Goal: Transaction & Acquisition: Purchase product/service

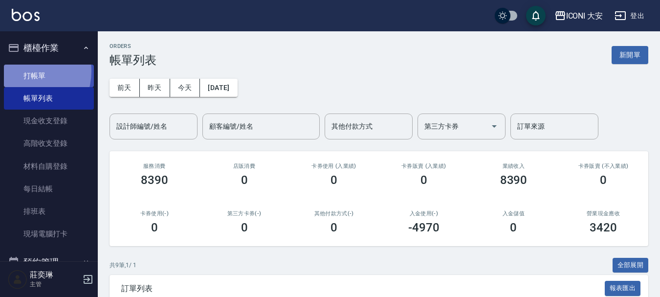
click at [22, 71] on link "打帳單" at bounding box center [49, 75] width 90 height 22
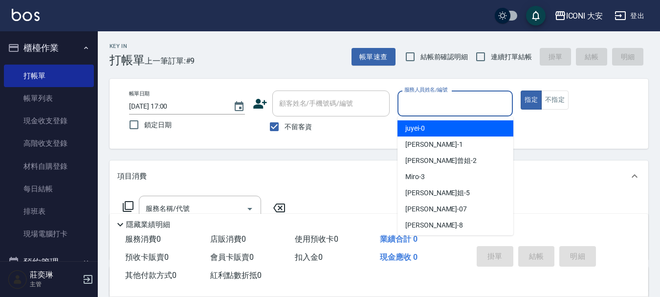
click at [441, 99] on input "服務人員姓名/編號" at bounding box center [455, 103] width 107 height 17
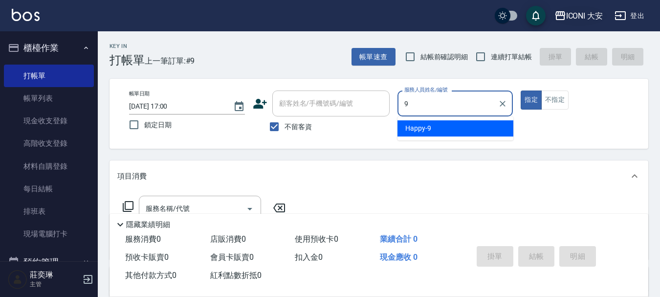
type input "Happy-9"
type button "true"
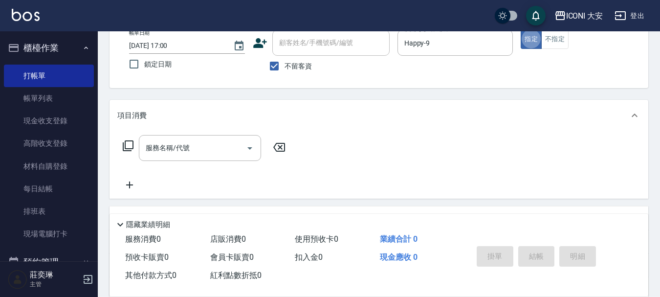
scroll to position [147, 0]
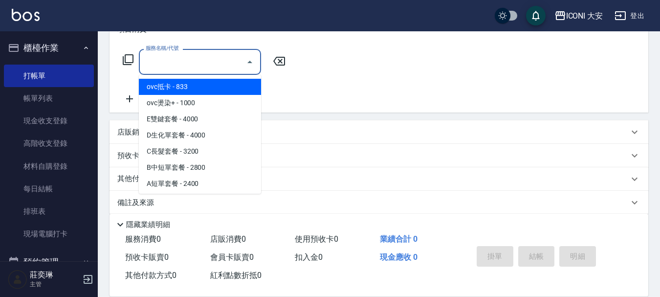
click at [178, 61] on input "服務名稱/代號" at bounding box center [192, 61] width 99 height 17
type input "5"
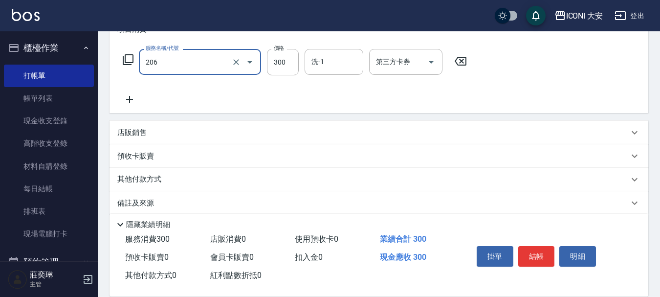
type input "洗髮(206)"
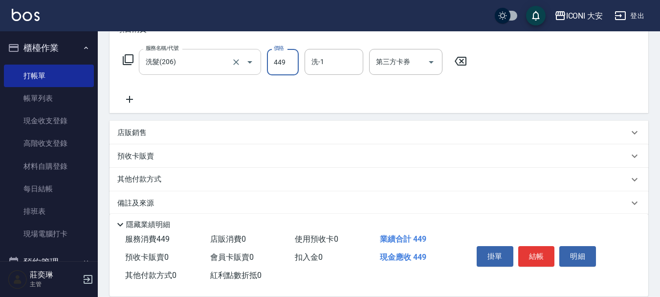
type input "449"
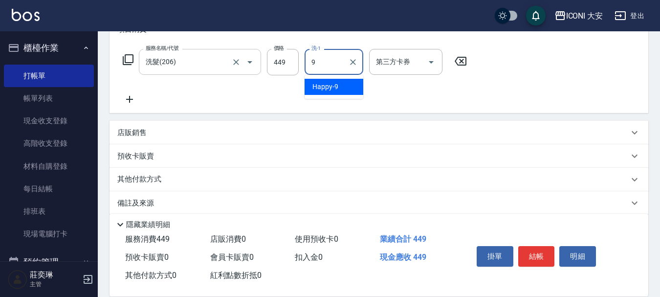
type input "Happy-9"
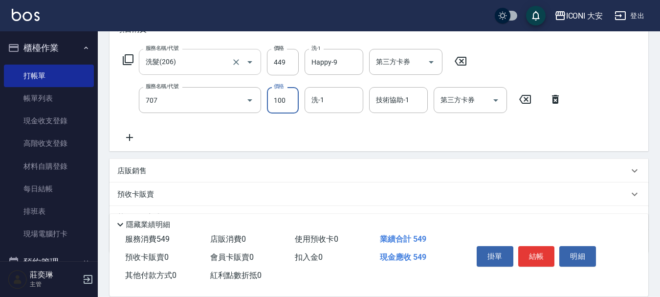
type input "瞬間護髮(707)"
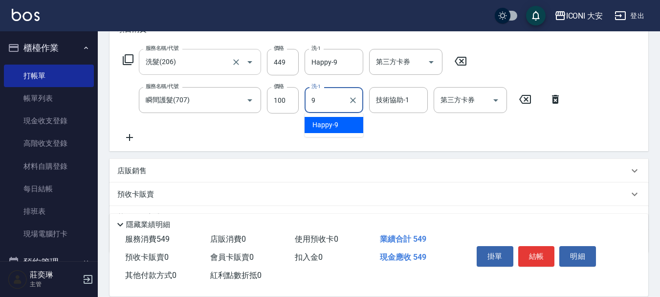
type input "Happy-9"
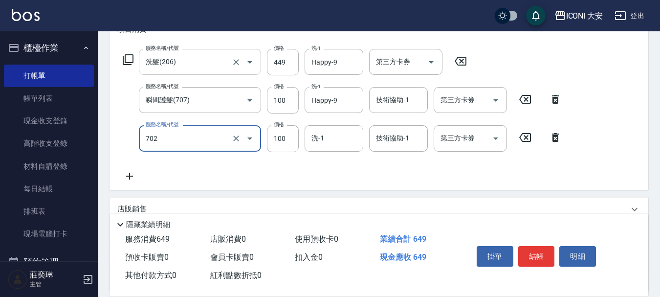
type input "勞水.精油(702)"
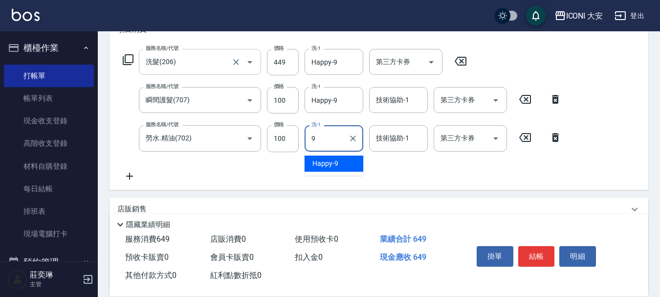
type input "Happy-9"
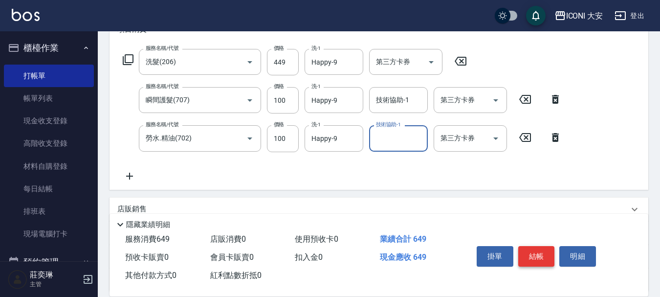
click at [544, 250] on button "結帳" at bounding box center [536, 256] width 37 height 21
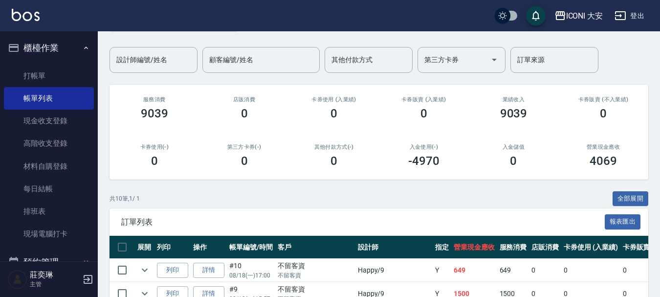
scroll to position [244, 0]
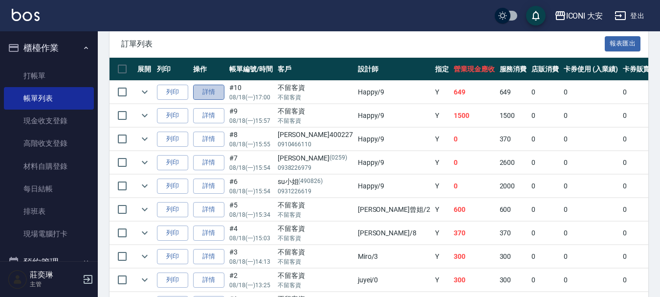
click at [210, 89] on link "詳情" at bounding box center [208, 92] width 31 height 15
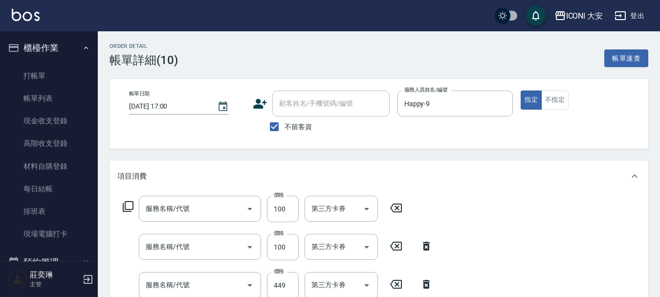
type input "[DATE] 17:00"
checkbox input "true"
type input "Happy-9"
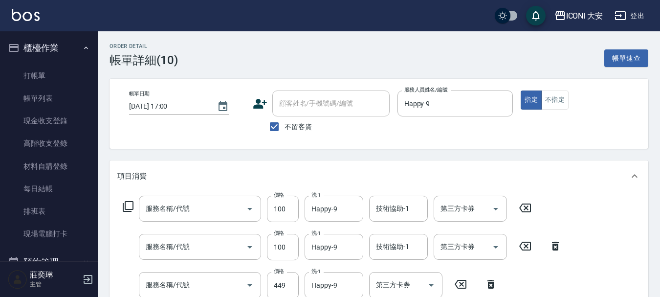
scroll to position [195, 0]
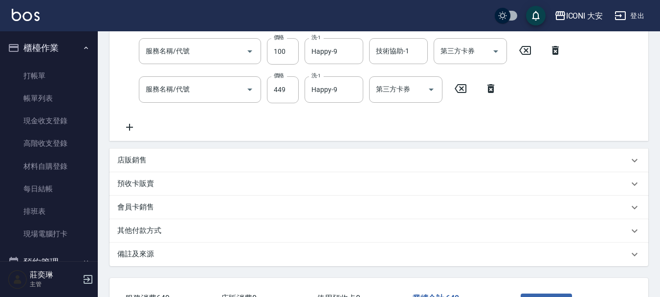
type input "勞水.精油(702)"
type input "瞬間護髮(707)"
type input "洗髮(206)"
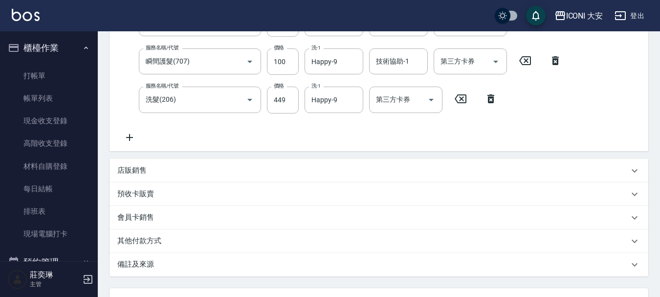
scroll to position [270, 0]
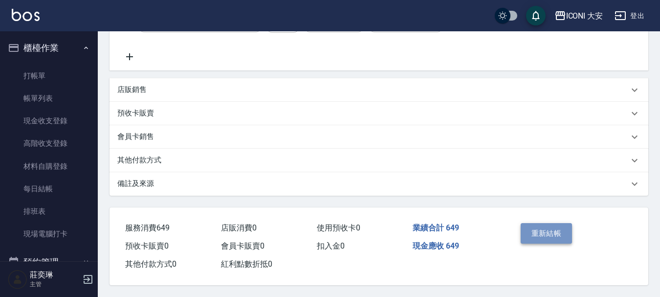
click at [535, 231] on button "重新結帳" at bounding box center [546, 233] width 52 height 21
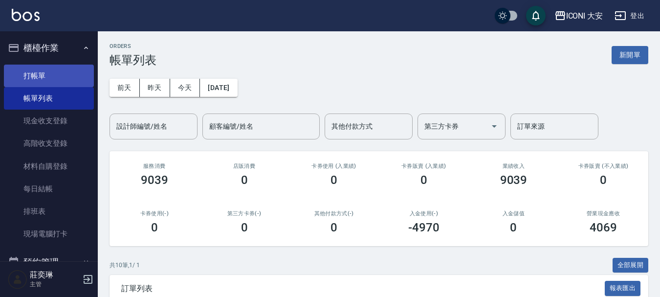
click at [42, 70] on link "打帳單" at bounding box center [49, 75] width 90 height 22
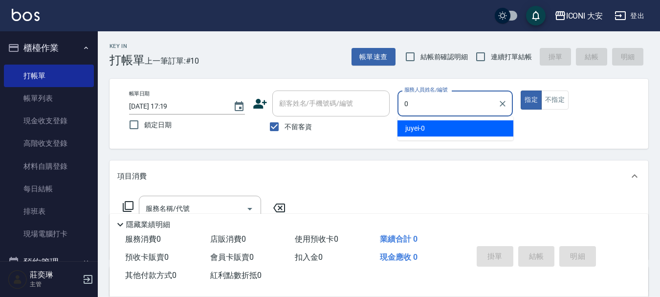
type input "juyei-0"
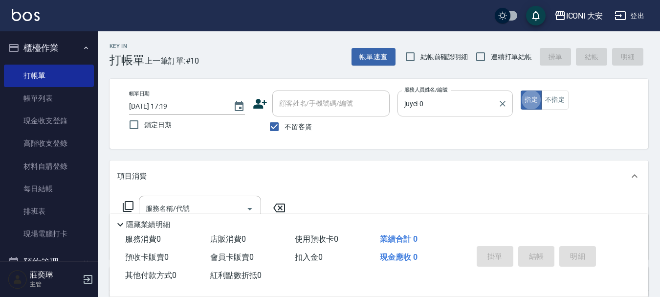
type button "true"
click at [530, 96] on button "指定" at bounding box center [530, 99] width 21 height 19
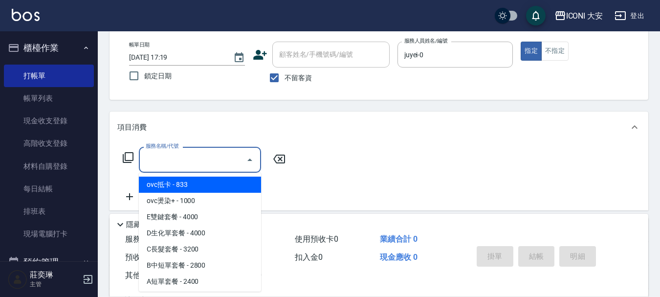
click at [176, 157] on input "服務名稱/代號" at bounding box center [192, 159] width 99 height 17
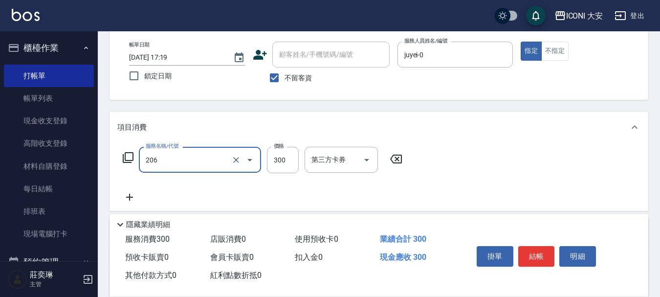
type input "洗髮(206)"
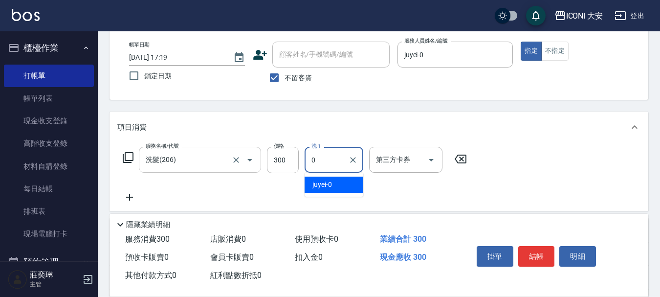
type input "juyei-0"
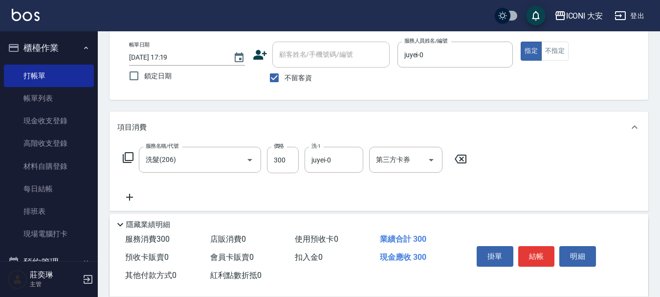
click at [131, 196] on icon at bounding box center [129, 197] width 24 height 12
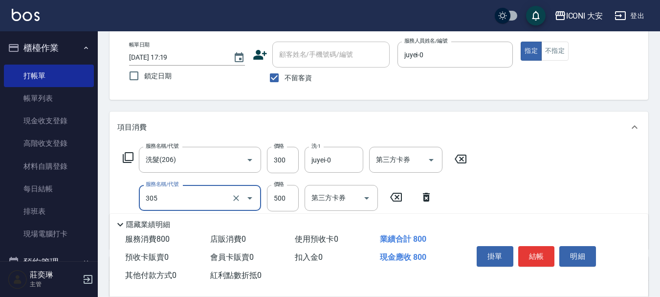
type input "剪髮(305)"
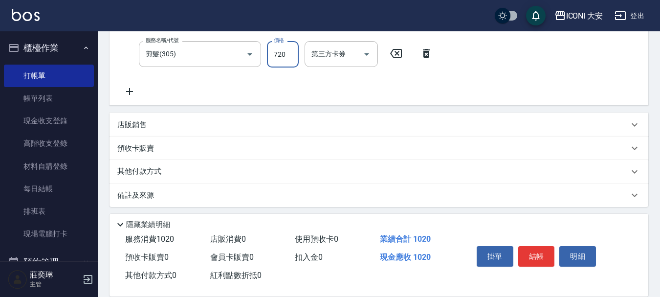
scroll to position [196, 0]
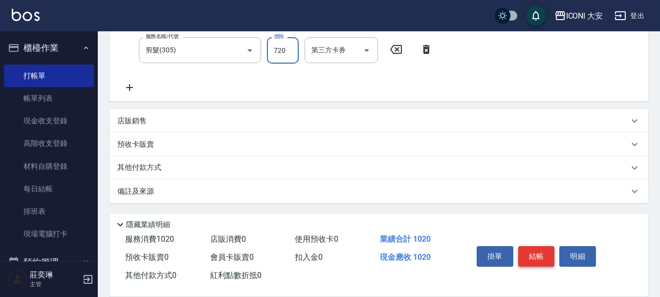
type input "720"
click at [535, 251] on button "結帳" at bounding box center [536, 256] width 37 height 21
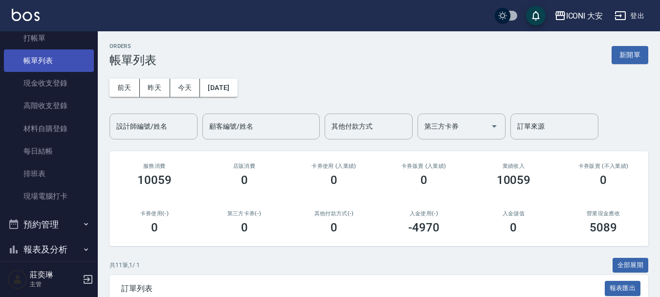
scroll to position [151, 0]
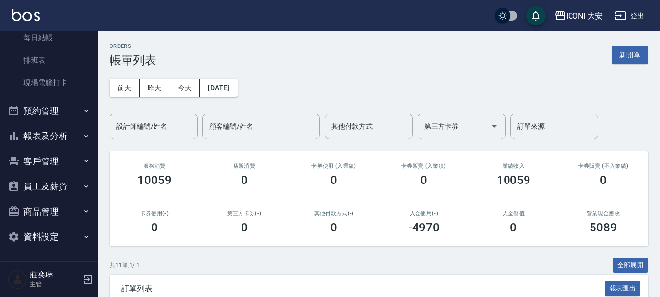
click at [54, 136] on button "報表及分析" at bounding box center [49, 135] width 90 height 25
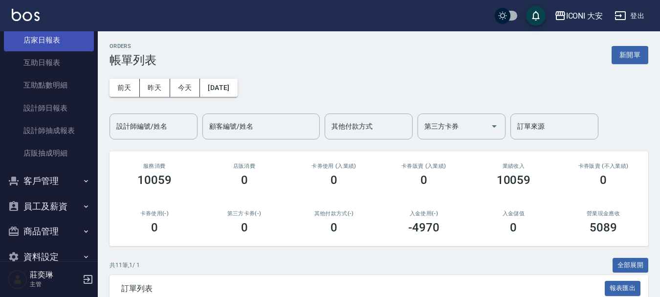
scroll to position [298, 0]
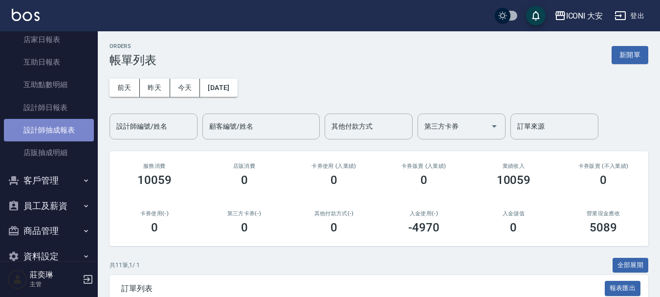
click at [60, 127] on link "設計師抽成報表" at bounding box center [49, 130] width 90 height 22
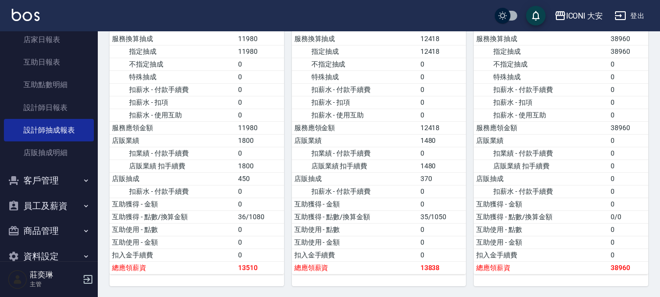
scroll to position [342, 0]
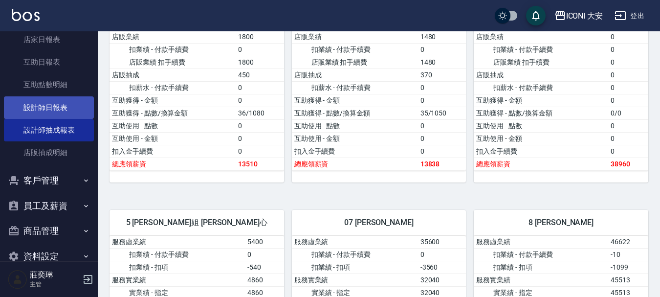
click at [56, 104] on link "設計師日報表" at bounding box center [49, 107] width 90 height 22
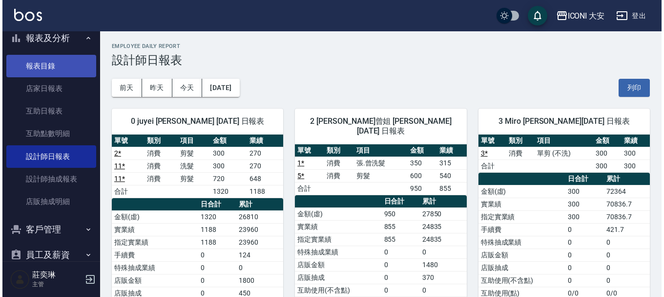
scroll to position [4, 0]
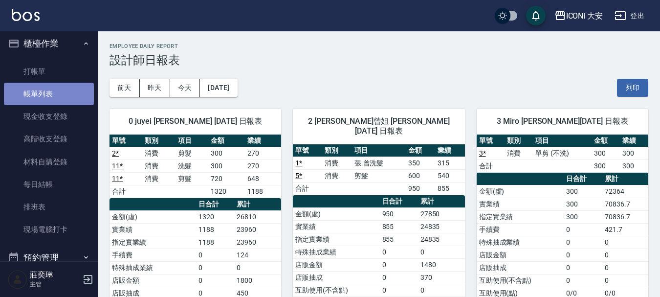
click at [53, 96] on link "帳單列表" at bounding box center [49, 94] width 90 height 22
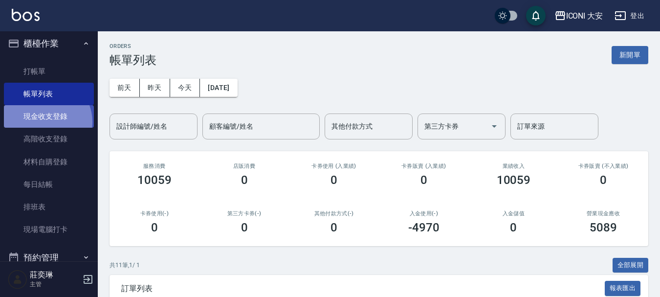
click at [44, 122] on link "現金收支登錄" at bounding box center [49, 116] width 90 height 22
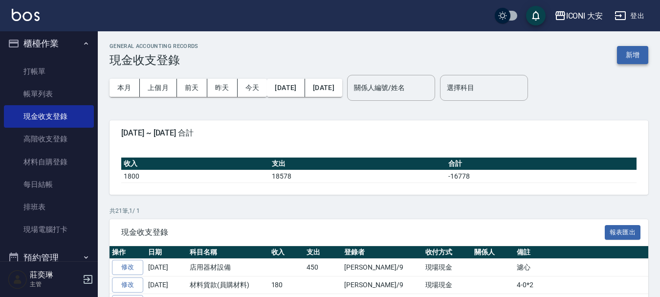
click at [640, 56] on button "新增" at bounding box center [632, 55] width 31 height 18
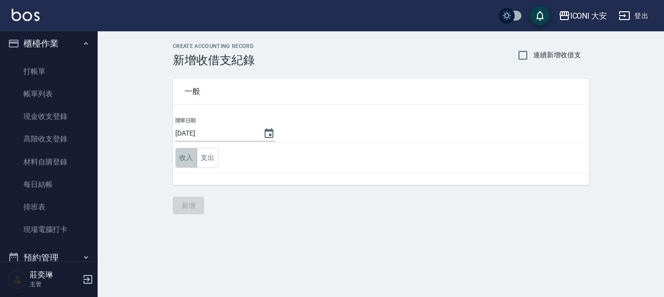
click at [186, 162] on button "收入" at bounding box center [186, 158] width 22 height 20
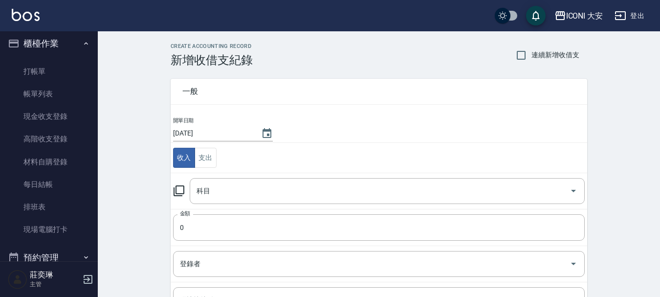
click at [183, 187] on icon at bounding box center [179, 191] width 12 height 12
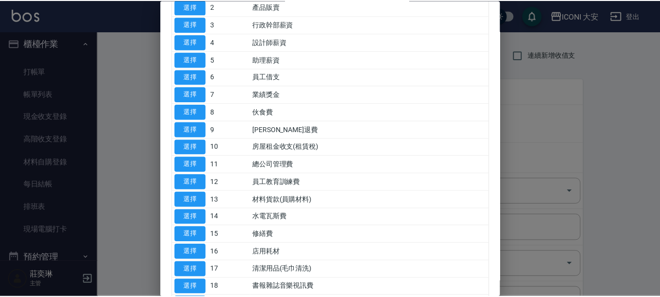
scroll to position [98, 0]
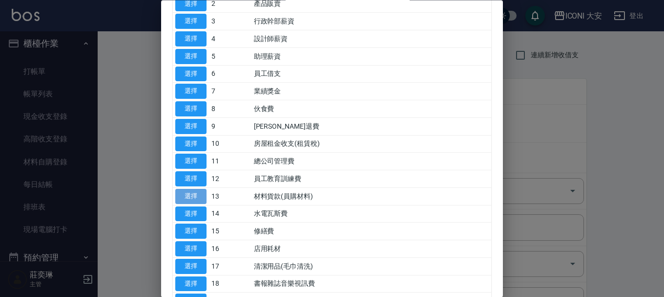
click at [187, 196] on button "選擇" at bounding box center [190, 196] width 31 height 15
type input "13 材料貨款(員購材料)"
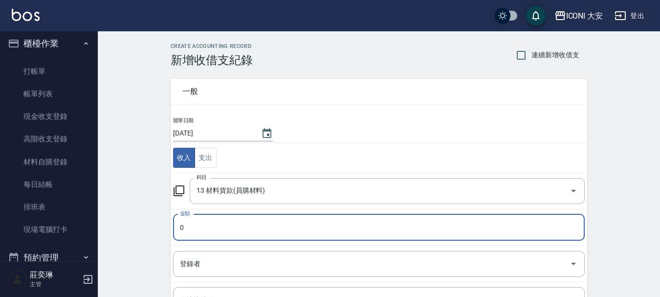
click at [188, 231] on input "0" at bounding box center [378, 227] width 411 height 26
type input "500"
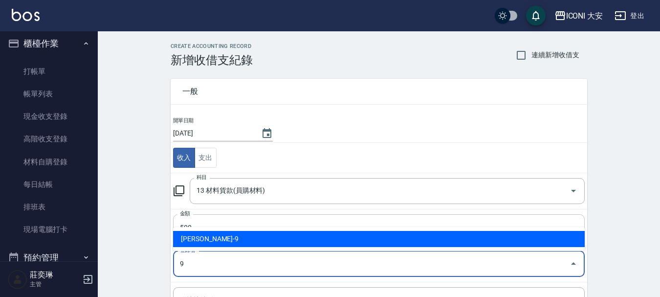
type input "[PERSON_NAME]-9"
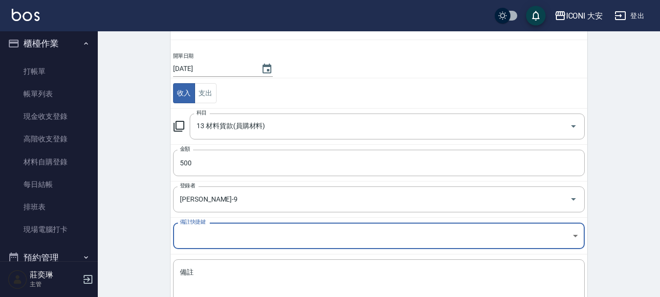
scroll to position [135, 0]
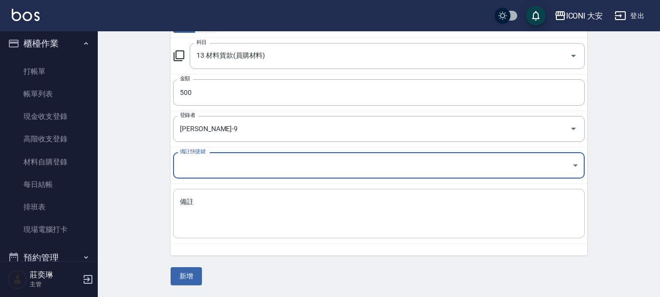
click at [247, 214] on textarea "備註" at bounding box center [379, 213] width 398 height 33
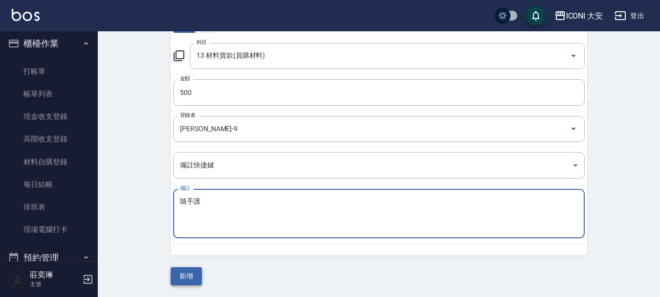
type textarea "隨手護"
click at [182, 275] on button "新增" at bounding box center [186, 276] width 31 height 18
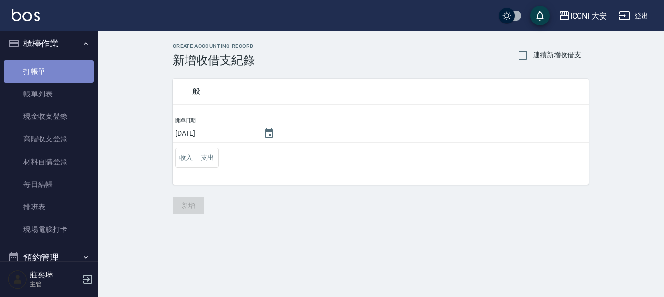
click at [68, 77] on link "打帳單" at bounding box center [49, 71] width 90 height 22
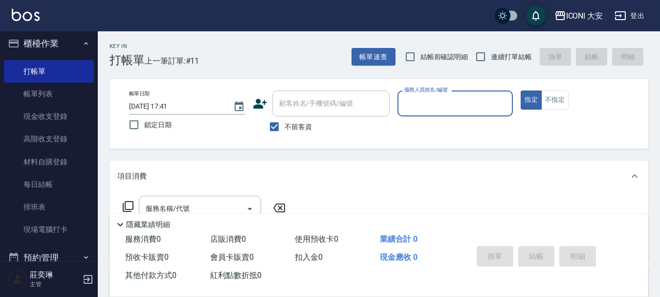
click at [442, 106] on input "服務人員姓名/編號" at bounding box center [455, 103] width 107 height 17
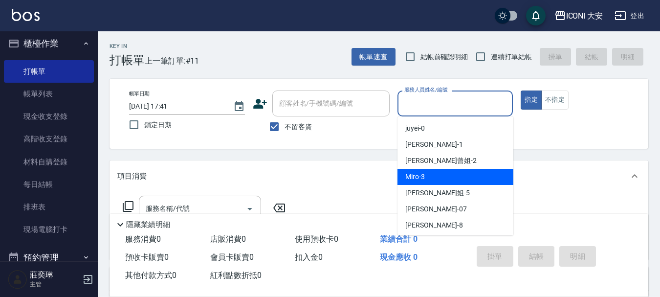
click at [430, 173] on div "Miro -3" at bounding box center [455, 177] width 116 height 16
type input "Miro-3"
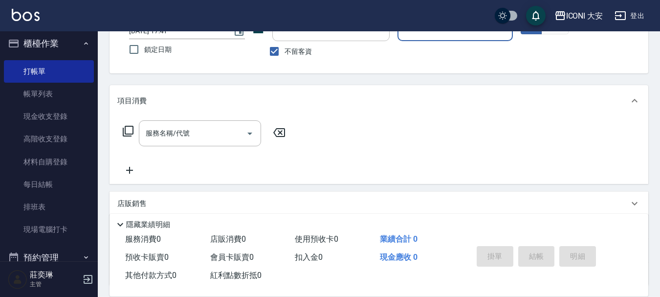
scroll to position [98, 0]
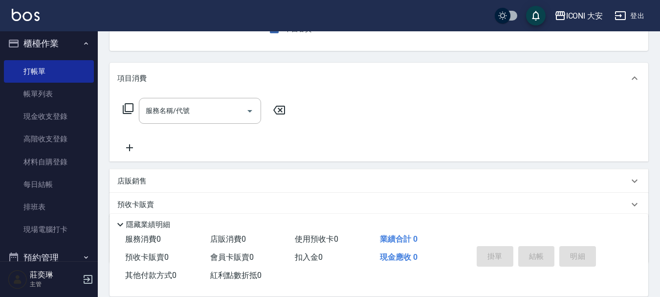
click at [124, 102] on div "服務名稱/代號 服務名稱/代號" at bounding box center [204, 111] width 174 height 26
click at [125, 107] on icon at bounding box center [128, 108] width 11 height 11
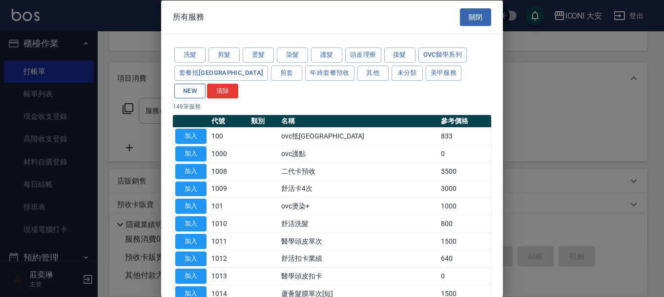
click at [206, 83] on button "NEW" at bounding box center [189, 90] width 31 height 15
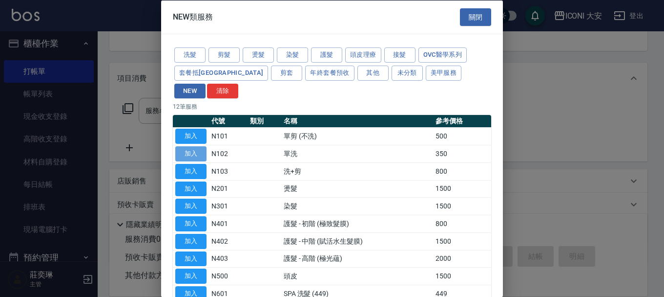
click at [186, 146] on button "加入" at bounding box center [190, 153] width 31 height 15
type input "單洗(N102)"
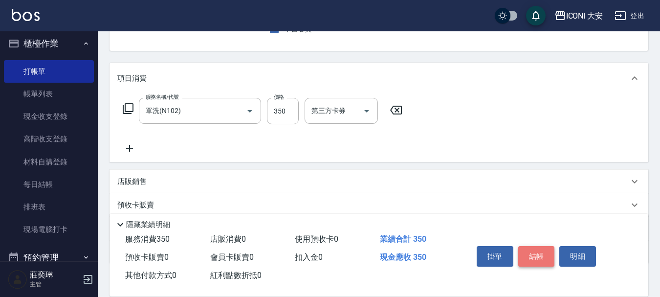
click at [529, 251] on button "結帳" at bounding box center [536, 256] width 37 height 21
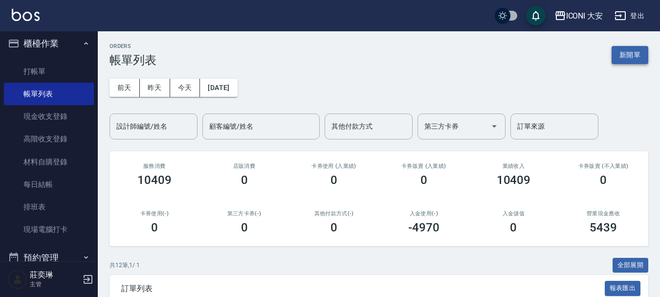
click at [624, 61] on button "新開單" at bounding box center [629, 55] width 37 height 18
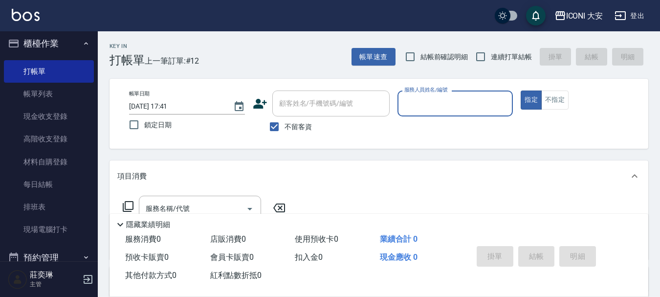
click at [426, 102] on input "服務人員姓名/編號" at bounding box center [455, 103] width 107 height 17
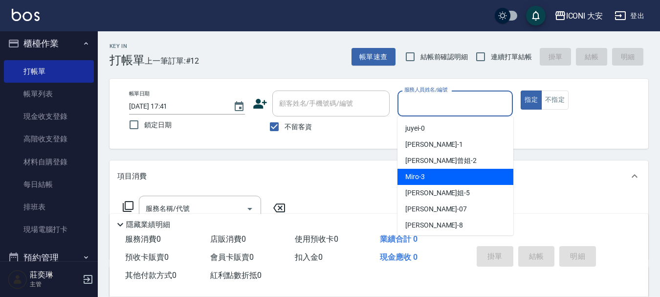
drag, startPoint x: 445, startPoint y: 185, endPoint x: 454, endPoint y: 179, distance: 11.2
click at [454, 179] on ul "juyei -0 [PERSON_NAME] -1 [PERSON_NAME]曾姐 -2 Miro -3 [PERSON_NAME]姐 -5 [PERSON_…" at bounding box center [455, 175] width 116 height 119
click at [454, 179] on div "Miro -3" at bounding box center [455, 177] width 116 height 16
type input "Miro-3"
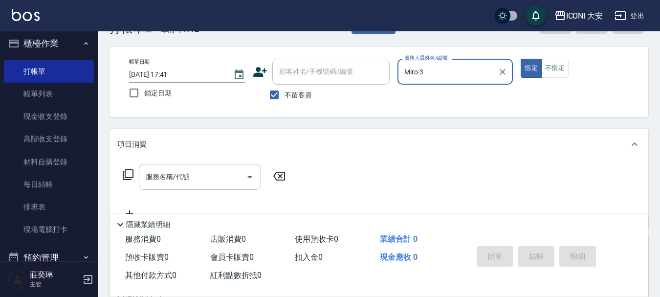
scroll to position [49, 0]
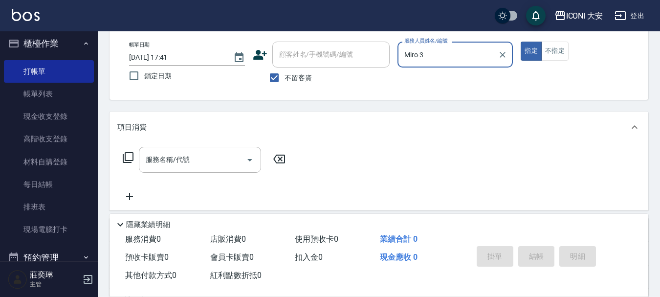
click at [131, 161] on icon at bounding box center [128, 157] width 12 height 12
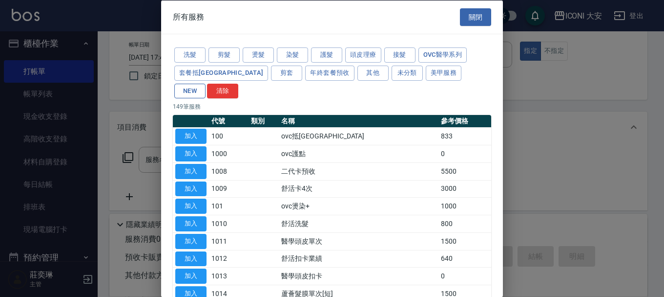
click at [206, 83] on button "NEW" at bounding box center [189, 90] width 31 height 15
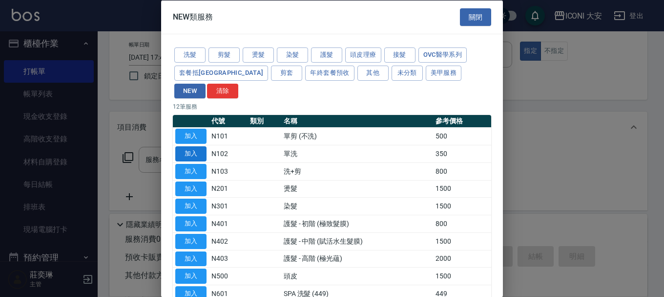
click at [197, 146] on button "加入" at bounding box center [190, 153] width 31 height 15
type input "單洗(N102)"
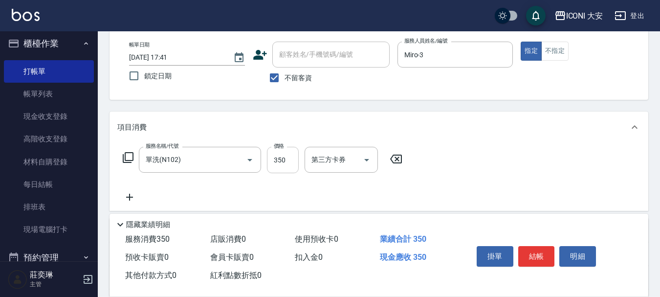
click at [285, 156] on input "350" at bounding box center [283, 160] width 32 height 26
type input "450"
click at [532, 249] on button "結帳" at bounding box center [536, 256] width 37 height 21
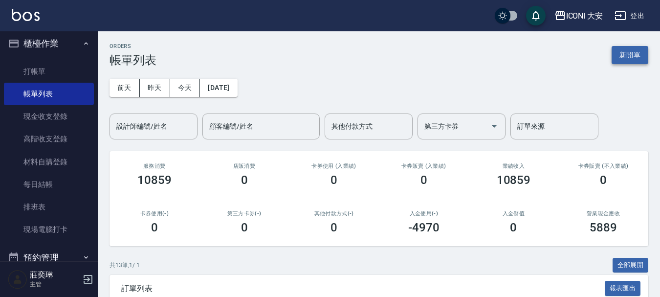
click at [624, 55] on button "新開單" at bounding box center [629, 55] width 37 height 18
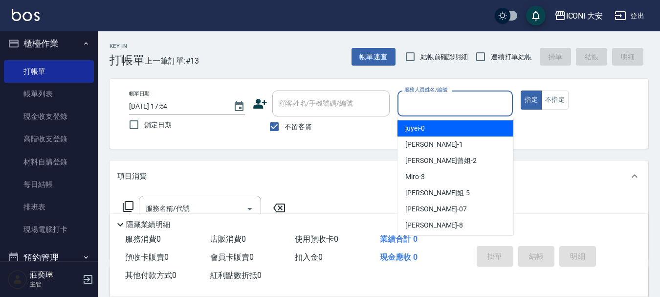
click at [427, 106] on input "服務人員姓名/編號" at bounding box center [455, 103] width 107 height 17
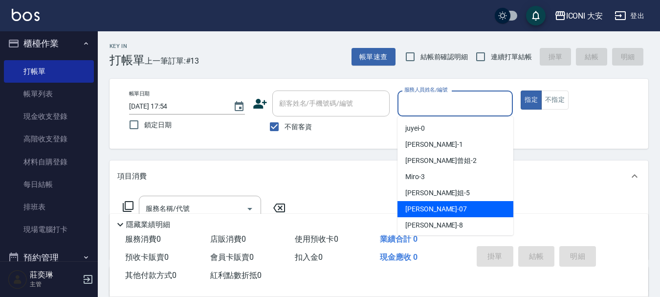
click at [440, 210] on div "[PERSON_NAME] -07" at bounding box center [455, 209] width 116 height 16
type input "[PERSON_NAME]-07"
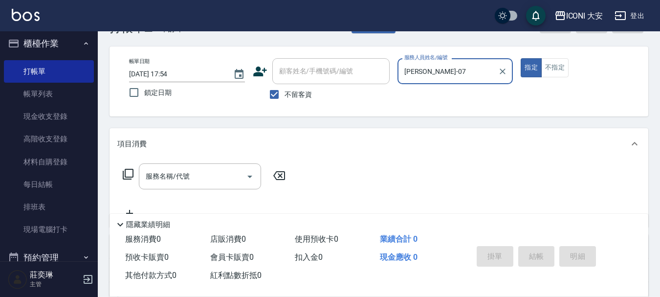
scroll to position [98, 0]
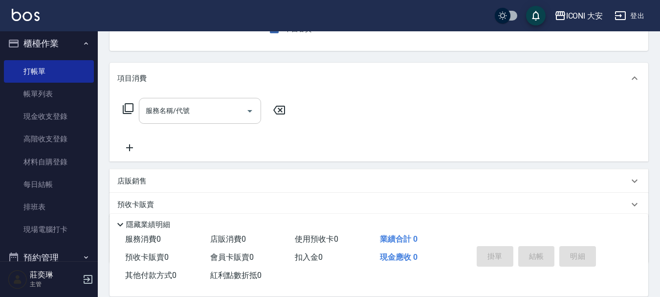
click at [183, 117] on input "服務名稱/代號" at bounding box center [192, 110] width 99 height 17
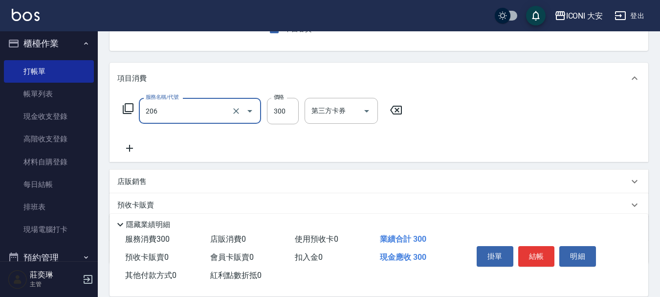
type input "洗髮(206)"
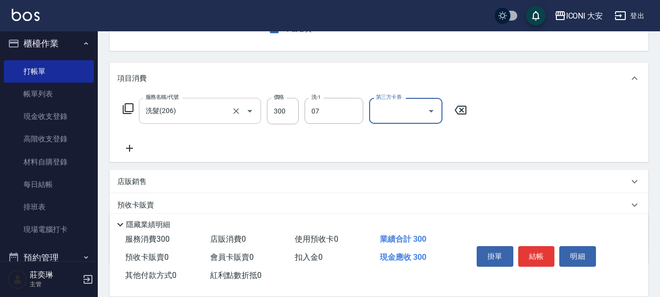
type input "[PERSON_NAME]-07"
click at [128, 148] on icon at bounding box center [129, 148] width 7 height 7
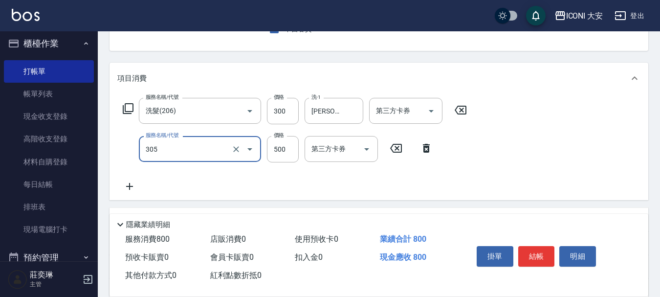
type input "剪髮(305)"
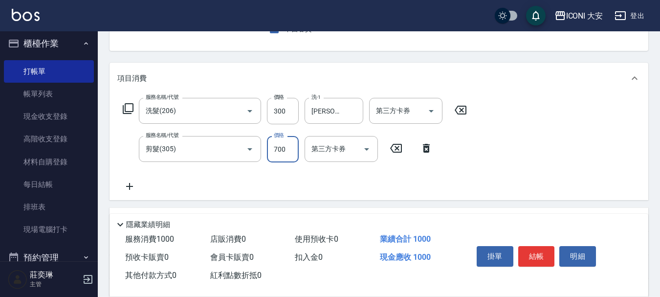
type input "700"
click at [132, 187] on icon at bounding box center [129, 186] width 24 height 12
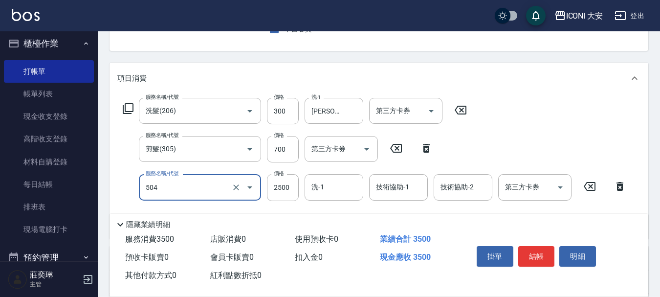
type input "染髮(504)"
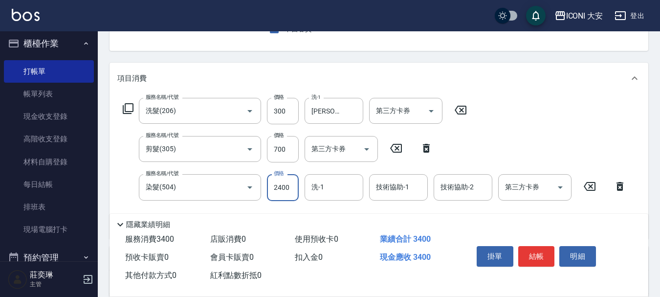
type input "2400"
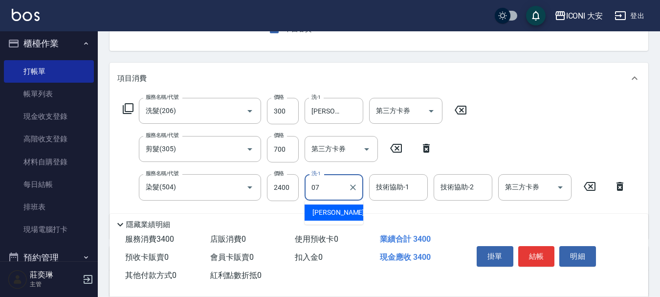
type input "[PERSON_NAME]-07"
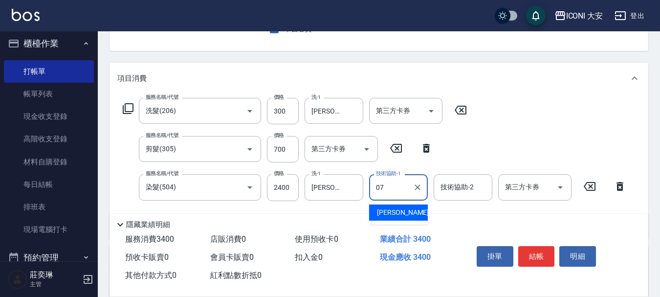
type input "[PERSON_NAME]-07"
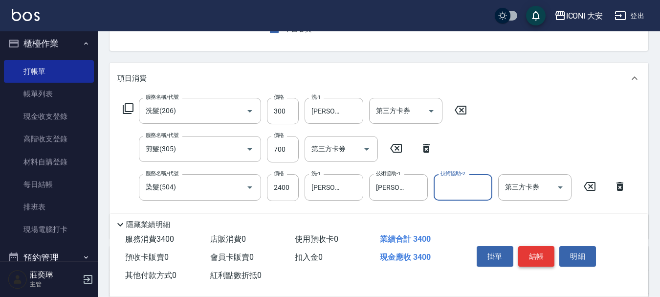
click at [541, 256] on button "結帳" at bounding box center [536, 256] width 37 height 21
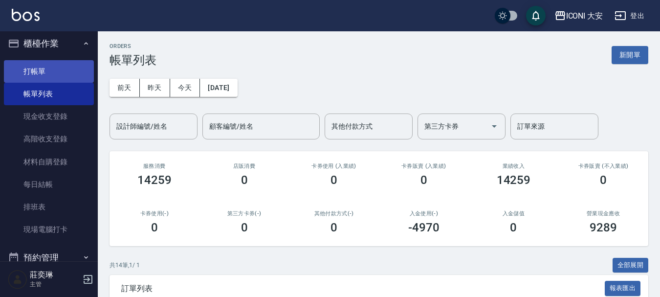
click at [50, 64] on link "打帳單" at bounding box center [49, 71] width 90 height 22
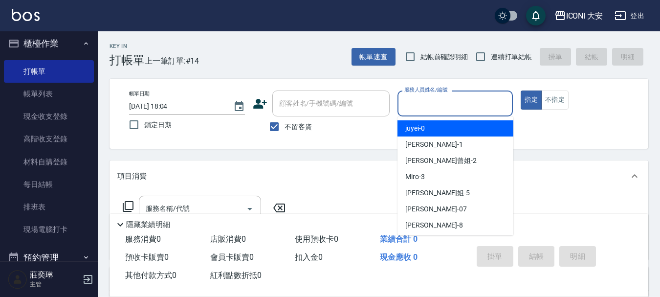
click at [463, 105] on input "服務人員姓名/編號" at bounding box center [455, 103] width 107 height 17
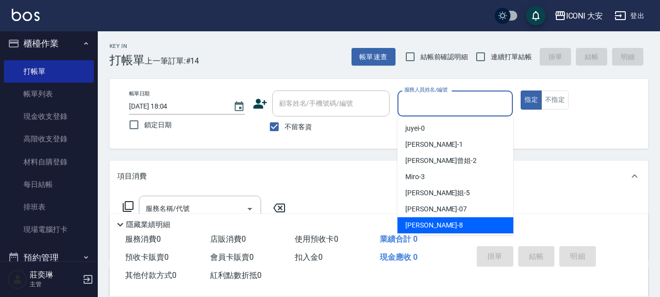
click at [412, 226] on span "Yulisa -8" at bounding box center [434, 225] width 58 height 10
type input "Yulisa-8"
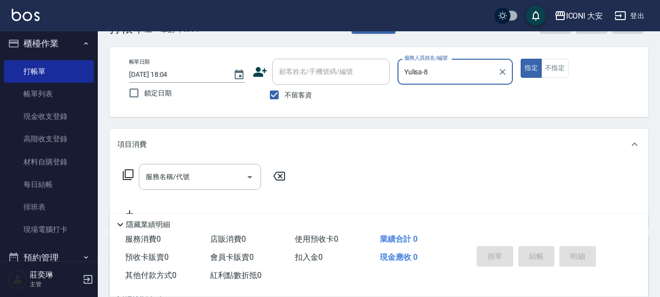
scroll to position [49, 0]
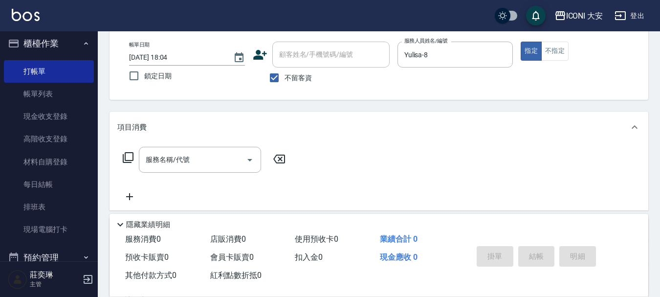
click at [130, 158] on icon at bounding box center [128, 157] width 12 height 12
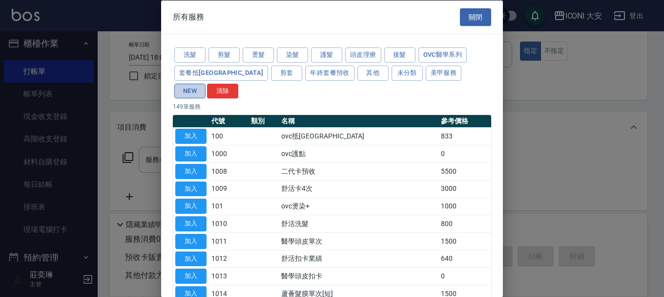
click at [206, 83] on button "NEW" at bounding box center [189, 90] width 31 height 15
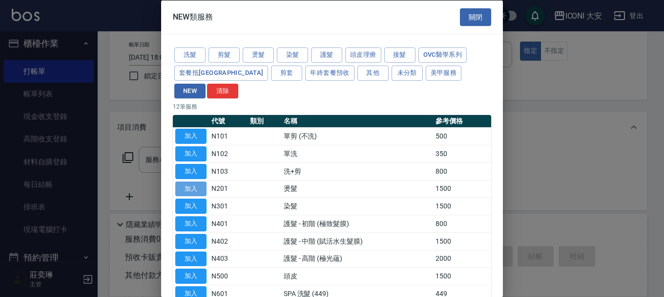
click at [194, 181] on button "加入" at bounding box center [190, 188] width 31 height 15
type input "燙髮(N201)"
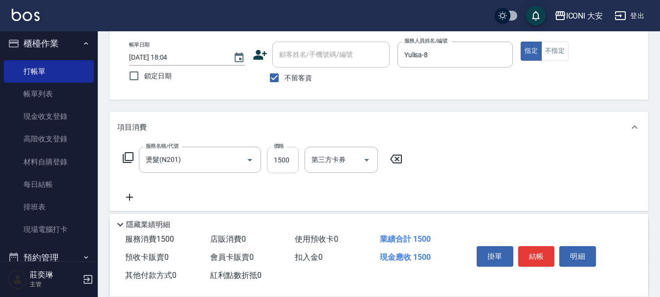
click at [291, 159] on input "1500" at bounding box center [283, 160] width 32 height 26
type input "3039"
click at [538, 257] on button "結帳" at bounding box center [536, 256] width 37 height 21
